Goal: Check status

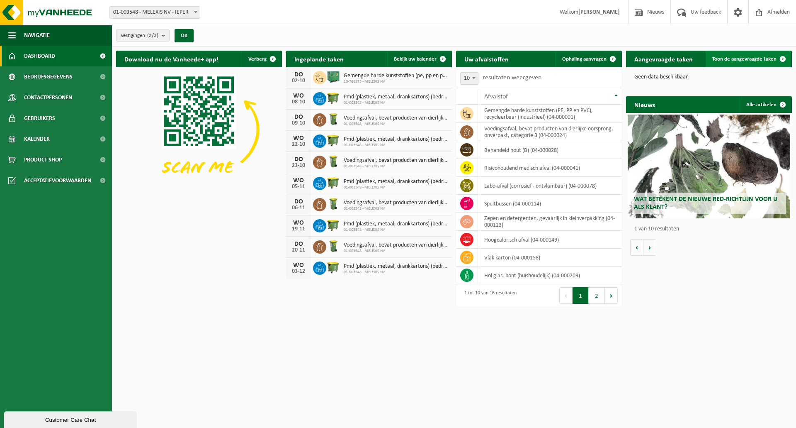
click at [733, 60] on span "Toon de aangevraagde taken" at bounding box center [745, 58] width 64 height 5
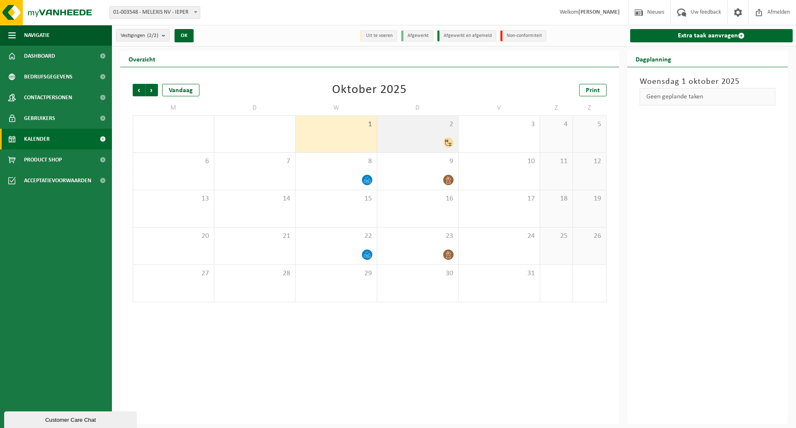
click at [435, 132] on div "2" at bounding box center [417, 134] width 81 height 37
